Goal: Communication & Community: Participate in discussion

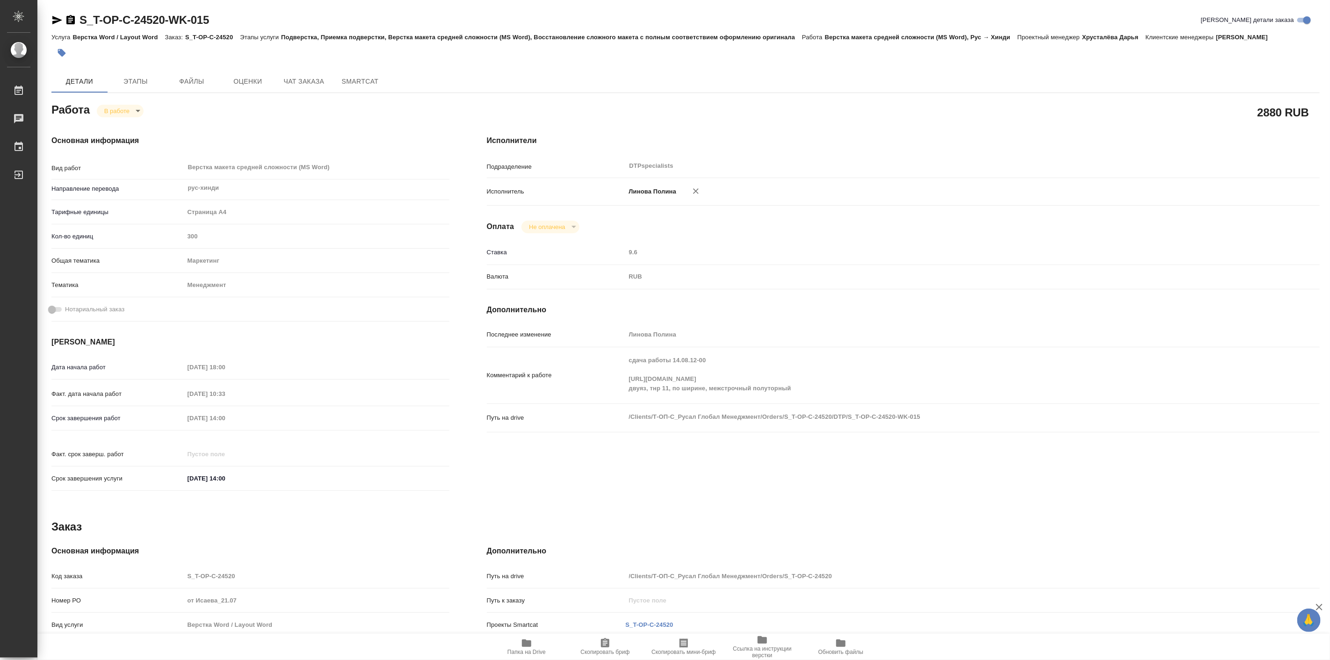
click at [55, 21] on icon "button" at bounding box center [57, 20] width 10 height 8
click at [301, 87] on span "Чат заказа" at bounding box center [303, 82] width 45 height 12
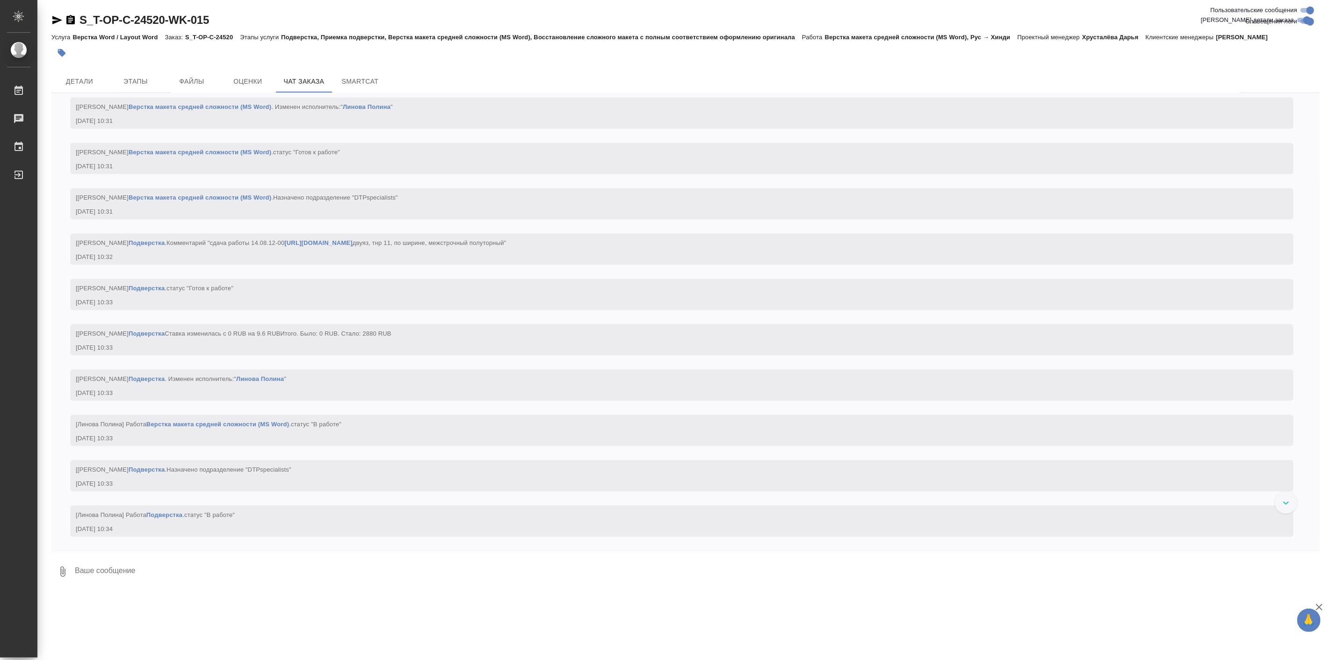
scroll to position [7733, 0]
click at [530, 465] on div at bounding box center [665, 330] width 1330 height 660
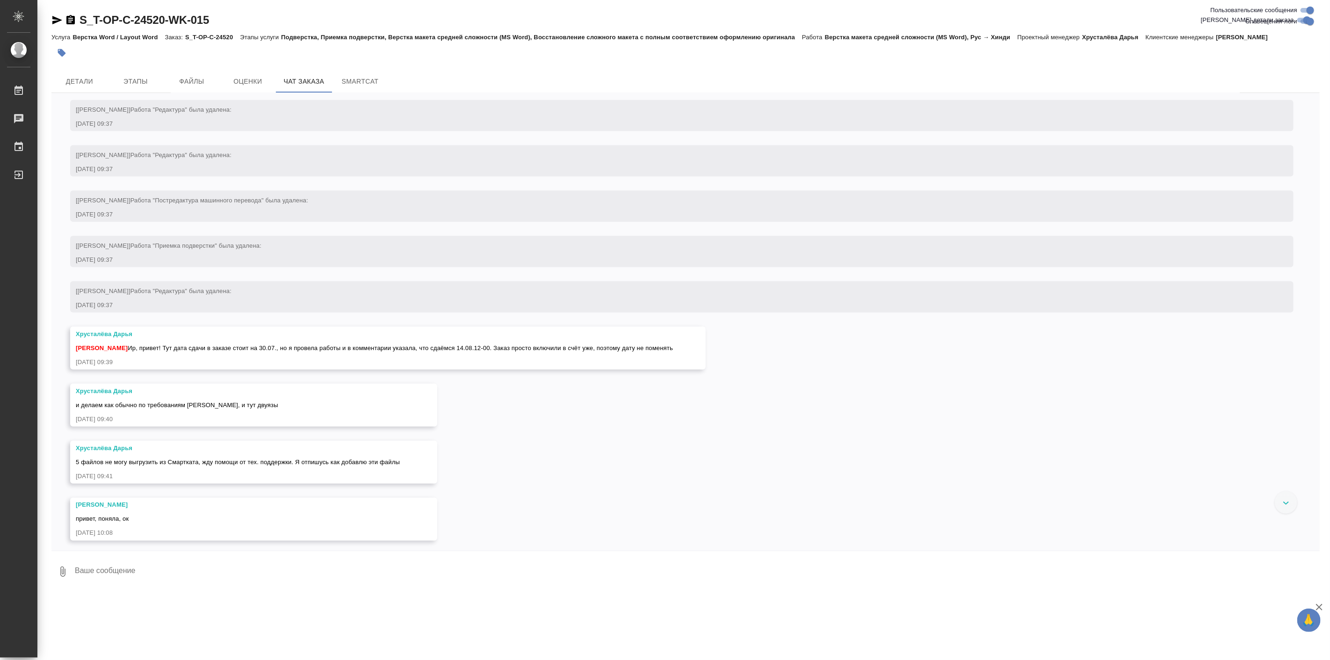
scroll to position [6954, 0]
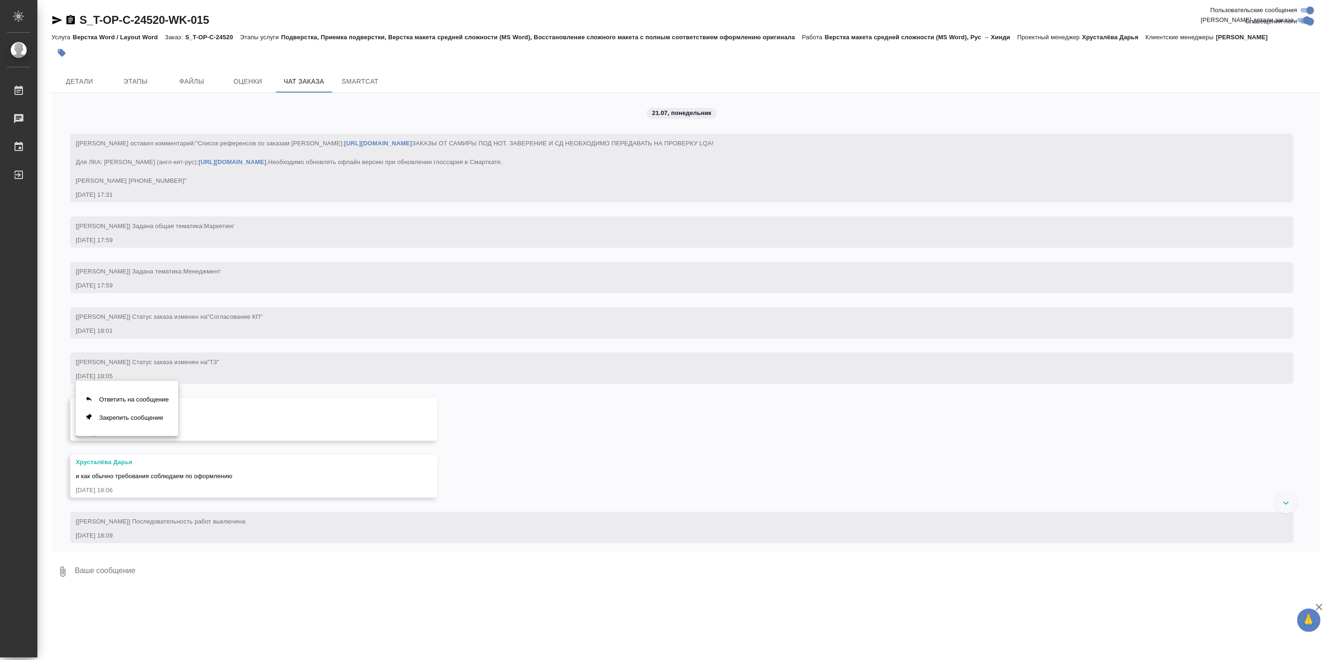
scroll to position [6954, 0]
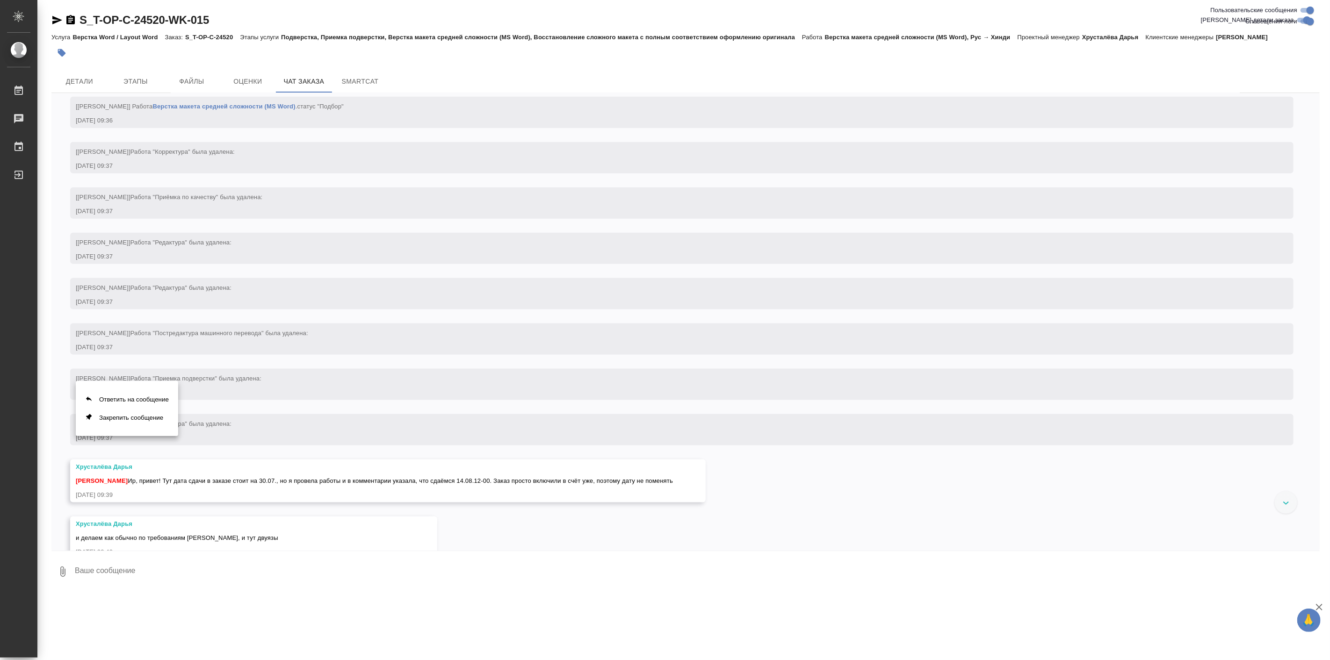
click at [358, 613] on div at bounding box center [665, 330] width 1330 height 660
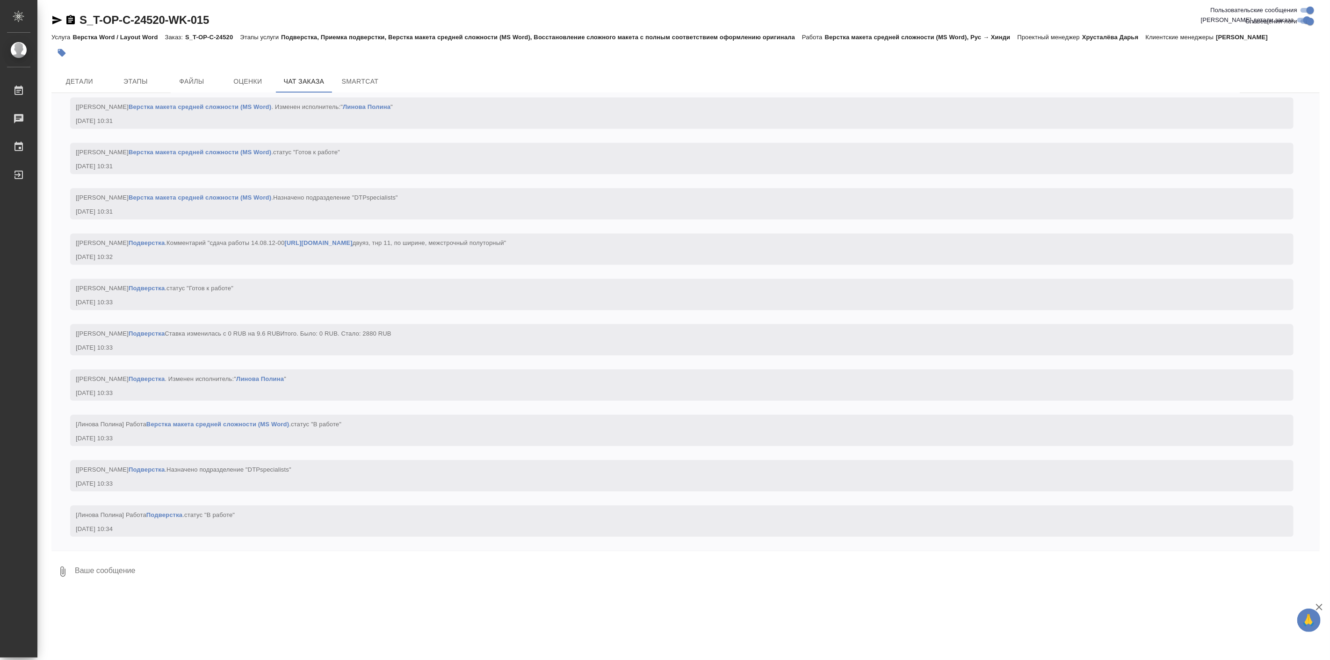
scroll to position [0, 0]
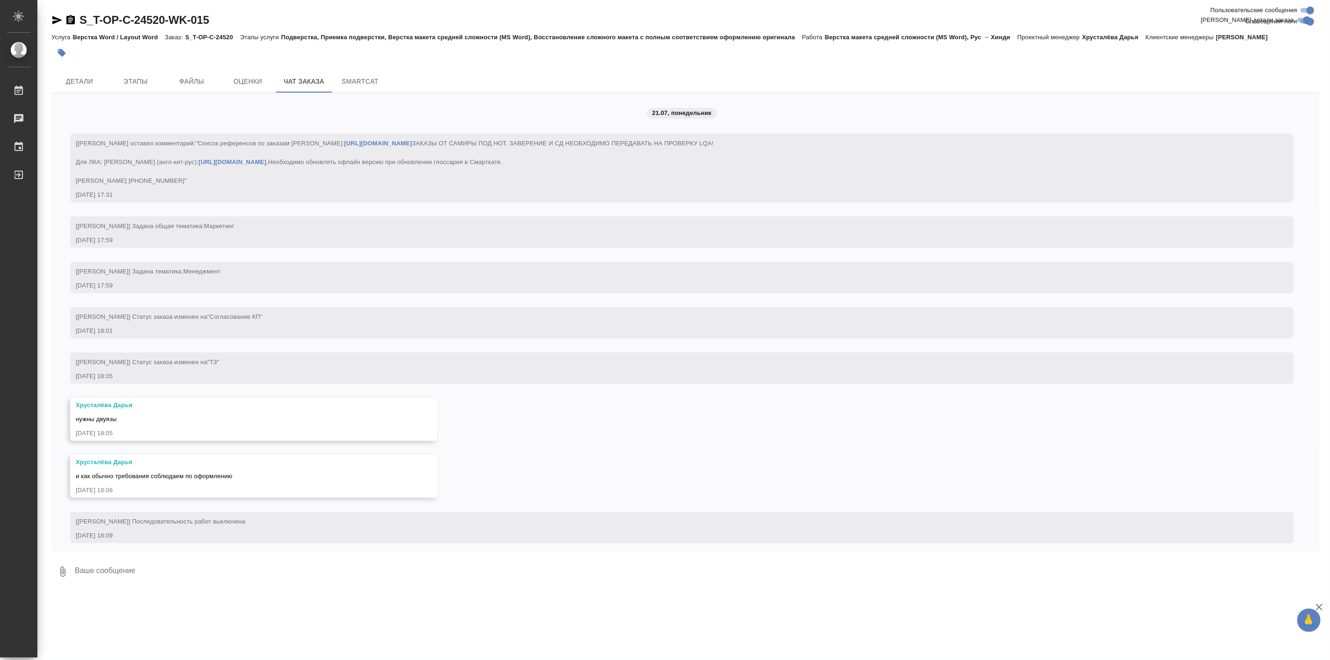
scroll to position [8035, 0]
